Goal: Navigation & Orientation: Find specific page/section

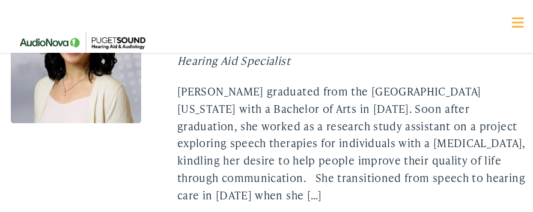
scroll to position [2598, 0]
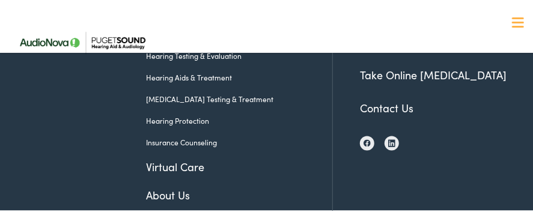
scroll to position [843, 0]
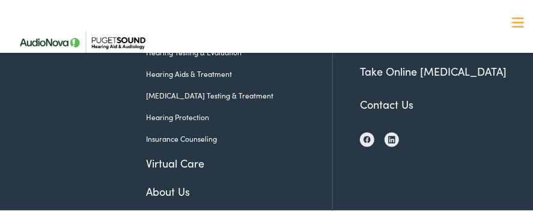
click at [395, 101] on link "Contact Us" at bounding box center [386, 102] width 53 height 15
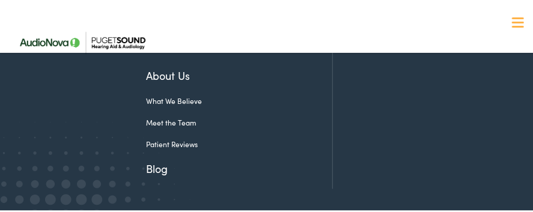
scroll to position [854, 0]
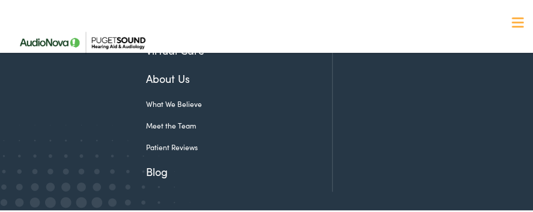
click at [189, 123] on link "Meet the Team" at bounding box center [230, 123] width 168 height 11
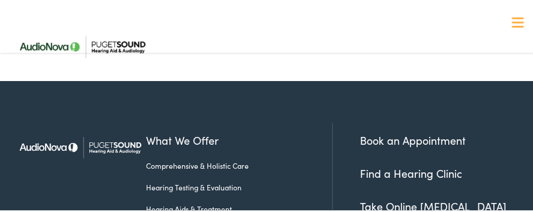
scroll to position [3562, 0]
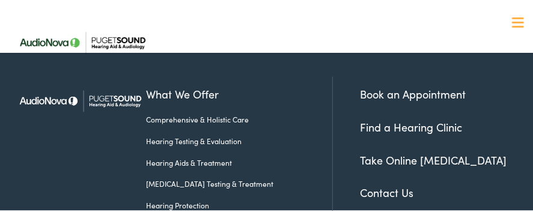
scroll to position [659, 0]
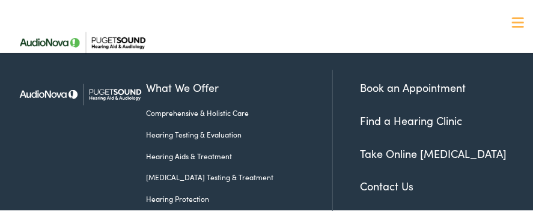
click at [467, 181] on li "Contact Us" at bounding box center [445, 185] width 171 height 16
click at [360, 186] on link "Contact Us" at bounding box center [386, 184] width 53 height 15
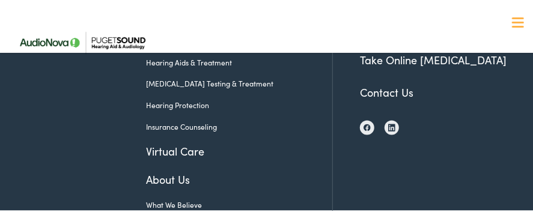
scroll to position [751, 0]
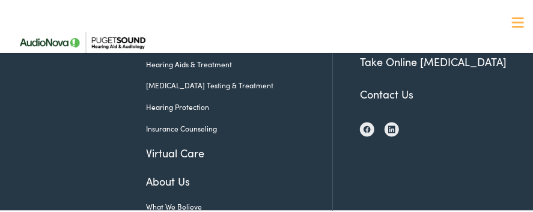
click at [168, 181] on link "About Us" at bounding box center [230, 180] width 168 height 16
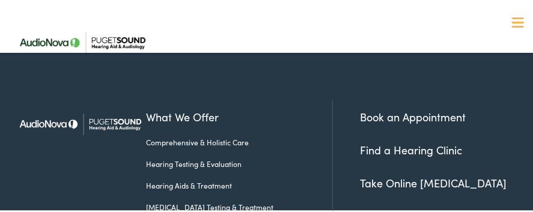
scroll to position [1393, 0]
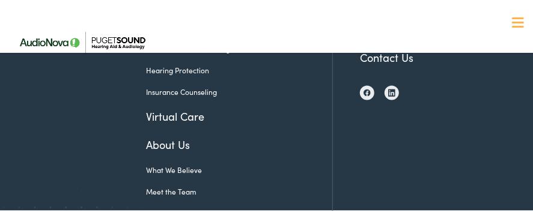
scroll to position [784, 0]
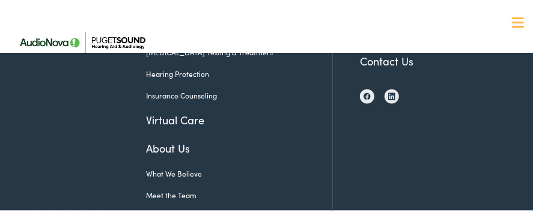
click at [190, 195] on link "Meet the Team" at bounding box center [230, 194] width 168 height 11
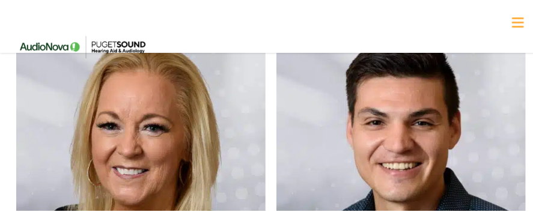
scroll to position [730, 0]
